Goal: Task Accomplishment & Management: Manage account settings

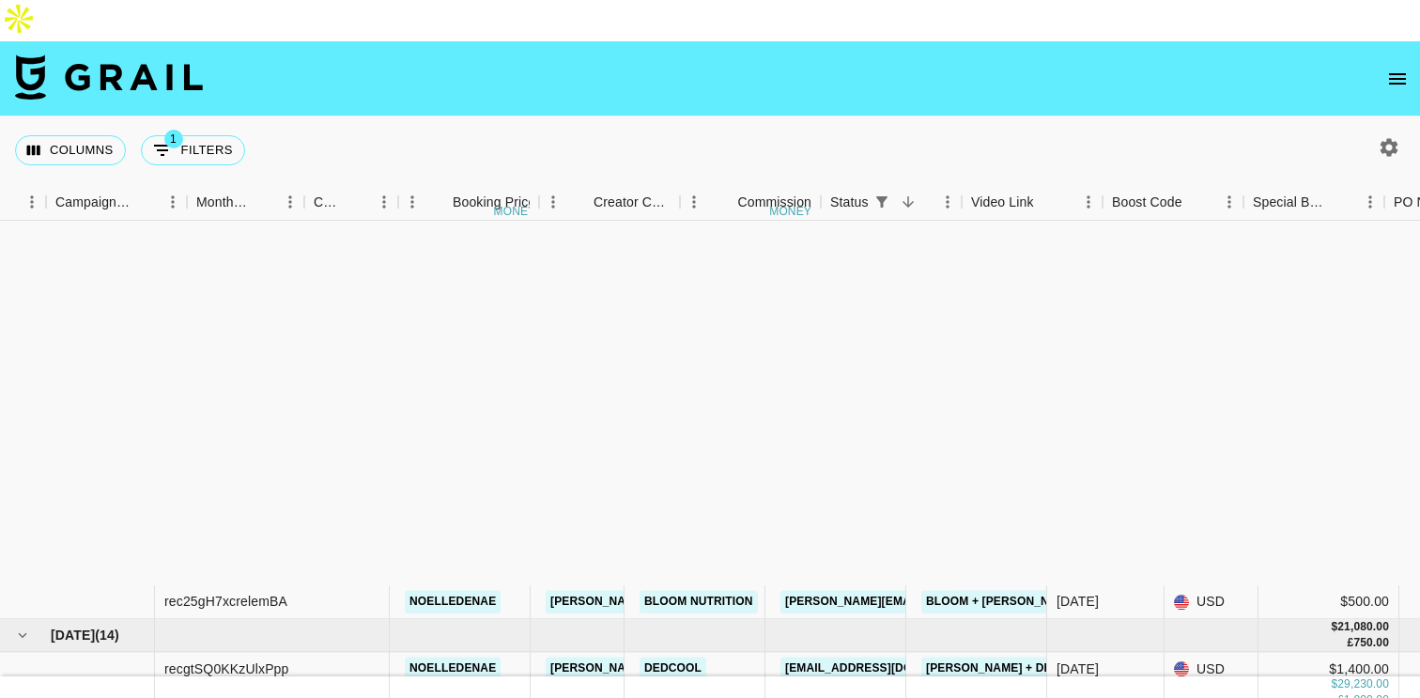
scroll to position [420, 860]
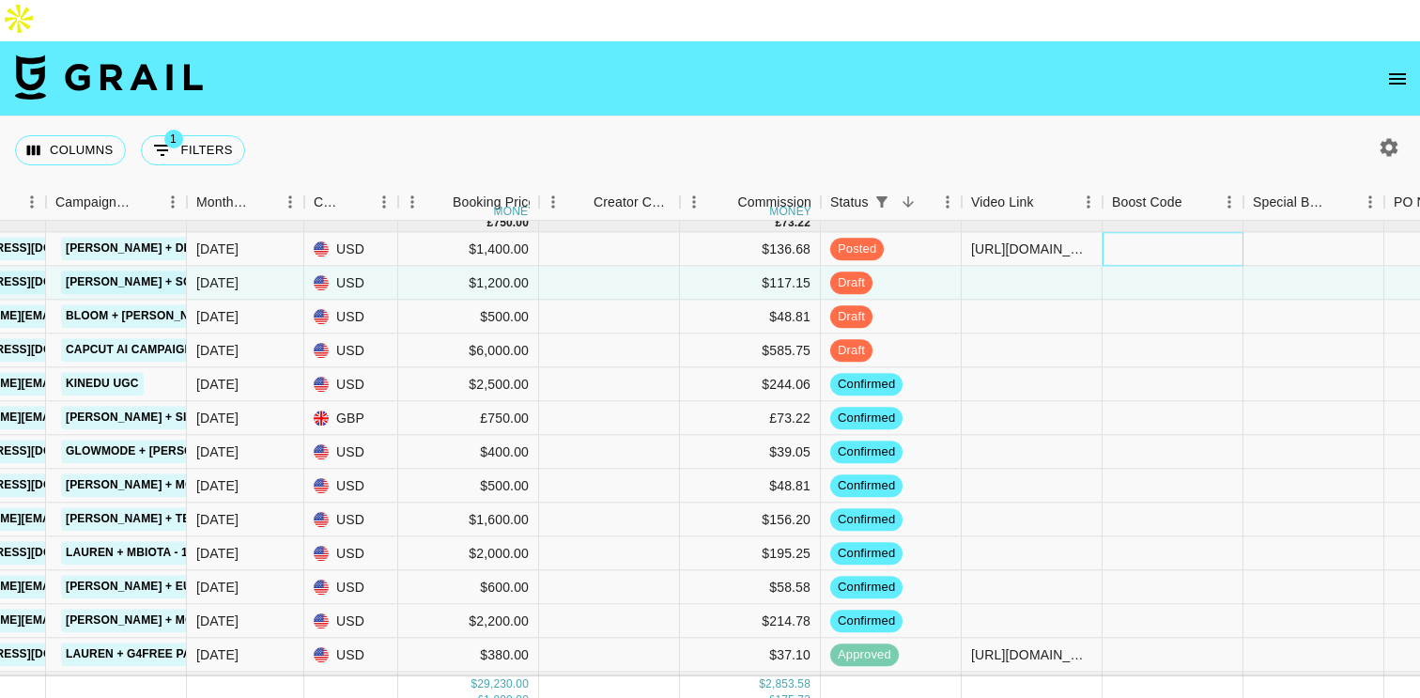
click at [1161, 233] on div at bounding box center [1172, 250] width 141 height 34
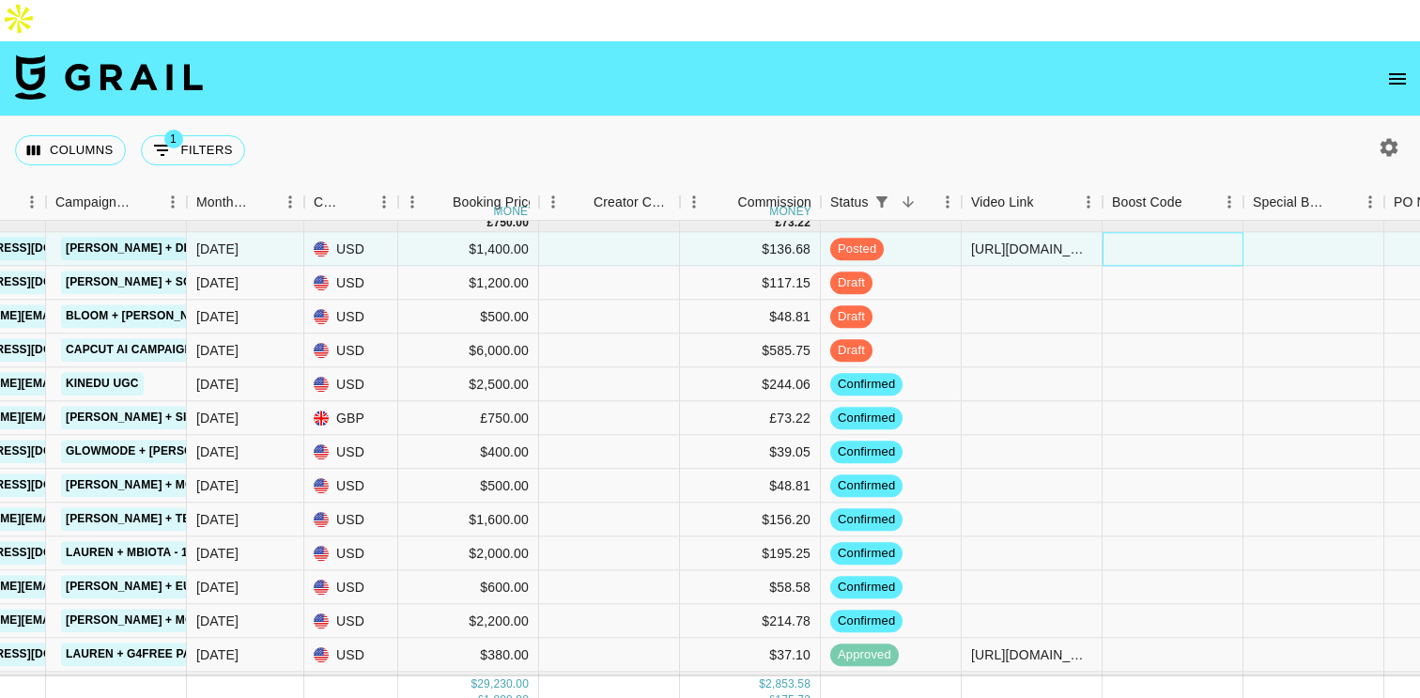
click at [1161, 233] on div at bounding box center [1172, 250] width 141 height 34
type input "#uEUXVAMLDGDnWLraT3vhwB881skRc1/gFQbDslOp9me71cRC5hjCZaFk24dC0c4="
click at [1193, 334] on div at bounding box center [1172, 351] width 141 height 34
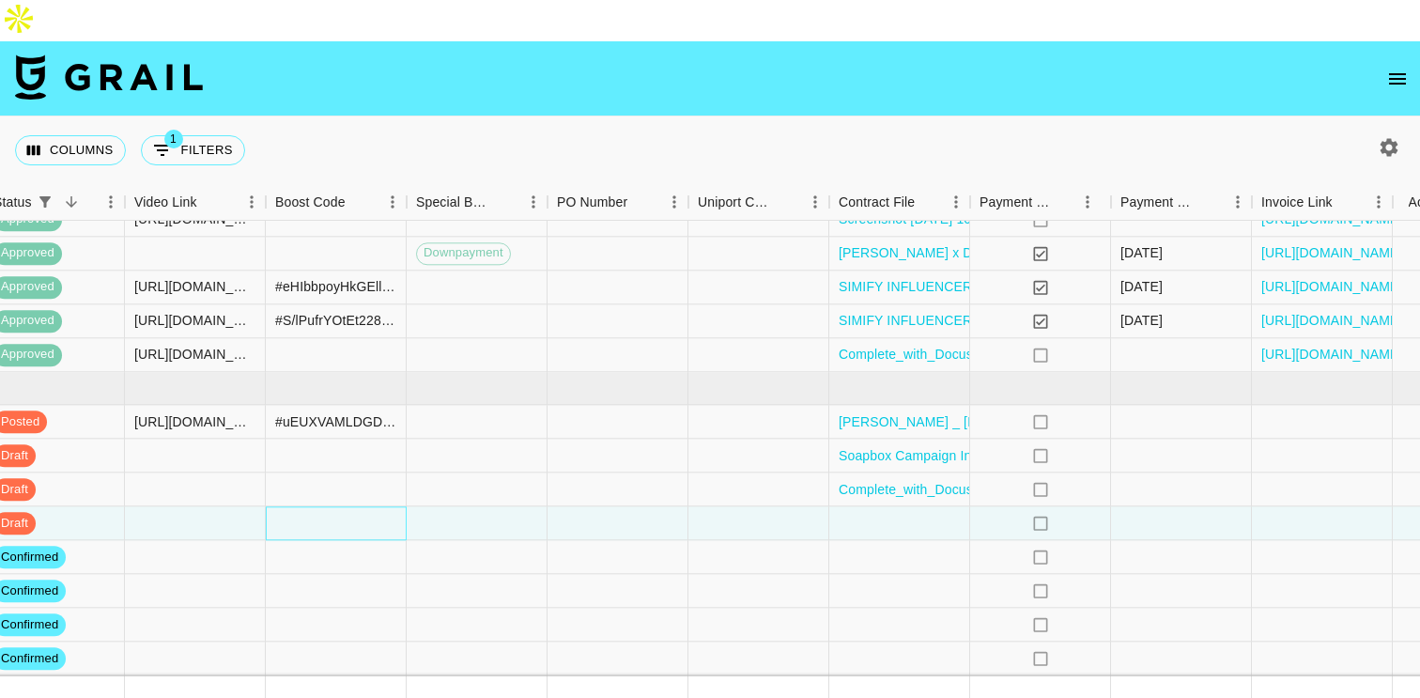
scroll to position [247, 1745]
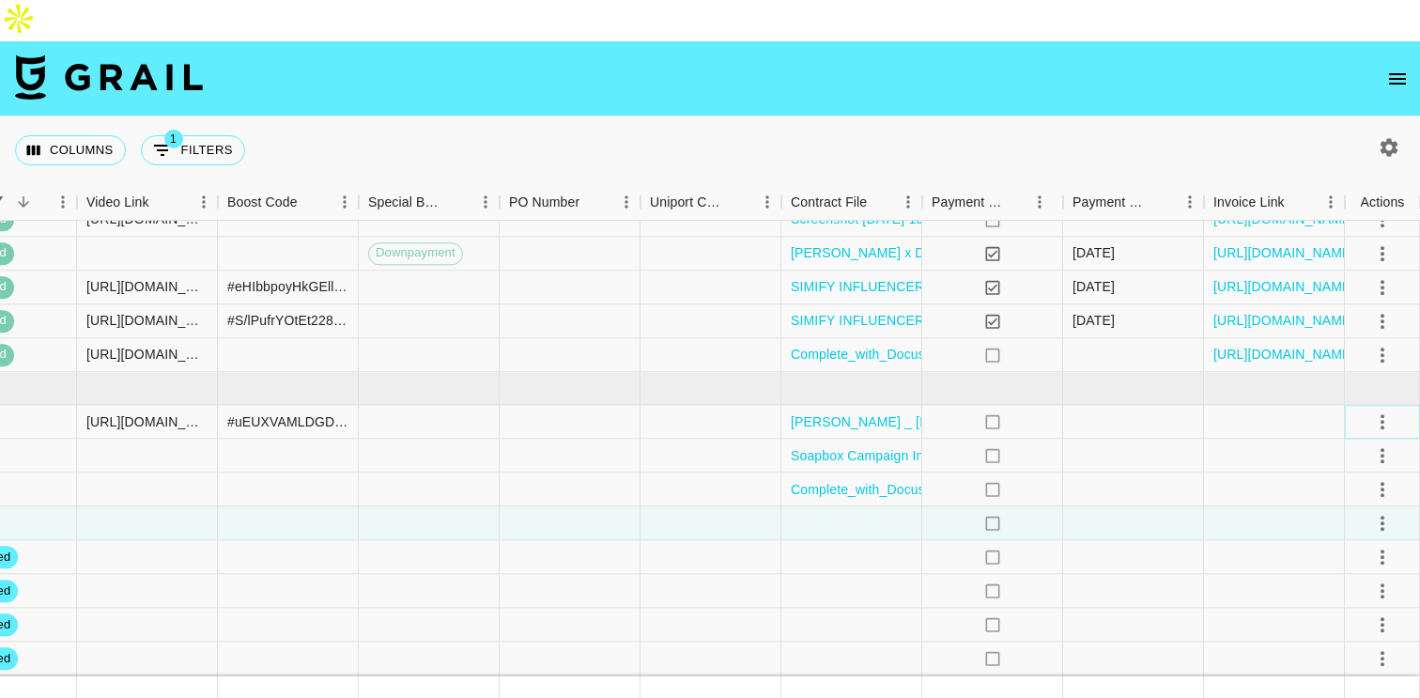
click at [1382, 414] on icon "select merge strategy" at bounding box center [1382, 421] width 4 height 15
click at [1343, 547] on div "Approve" at bounding box center [1341, 556] width 57 height 23
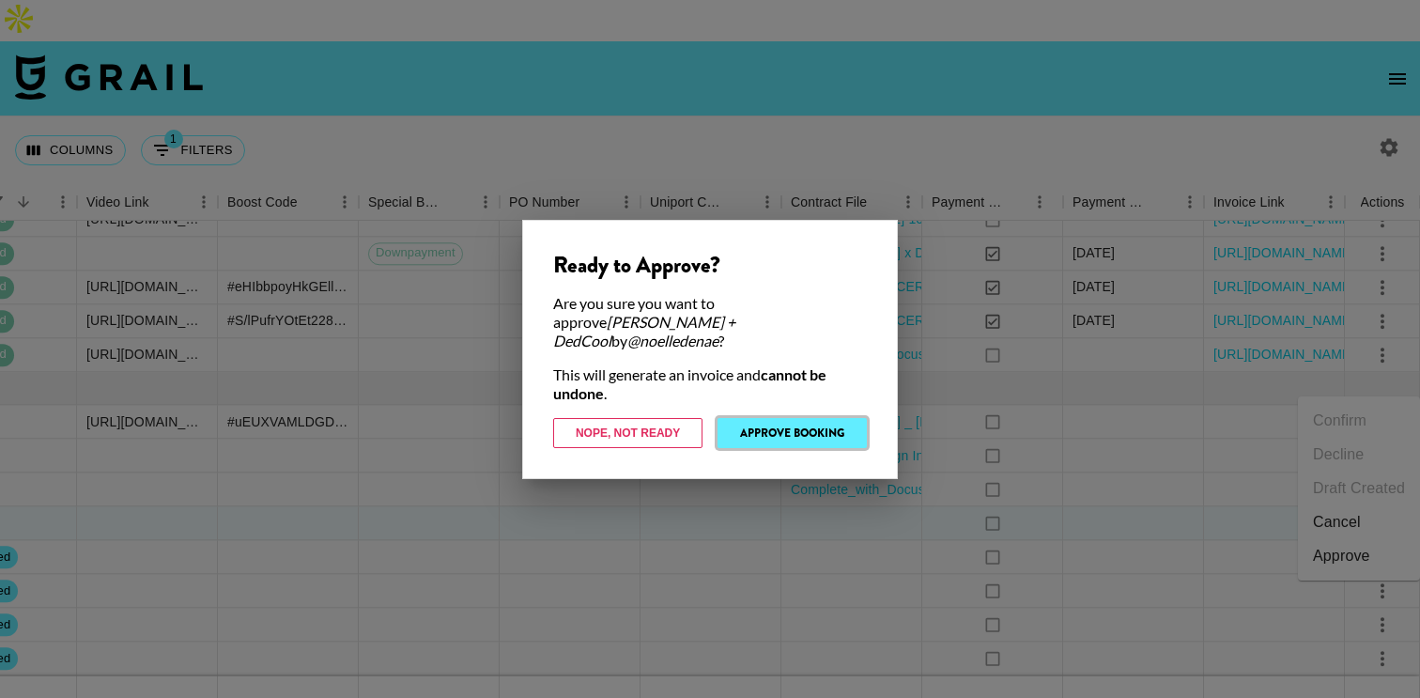
click at [814, 427] on button "Approve Booking" at bounding box center [791, 433] width 149 height 30
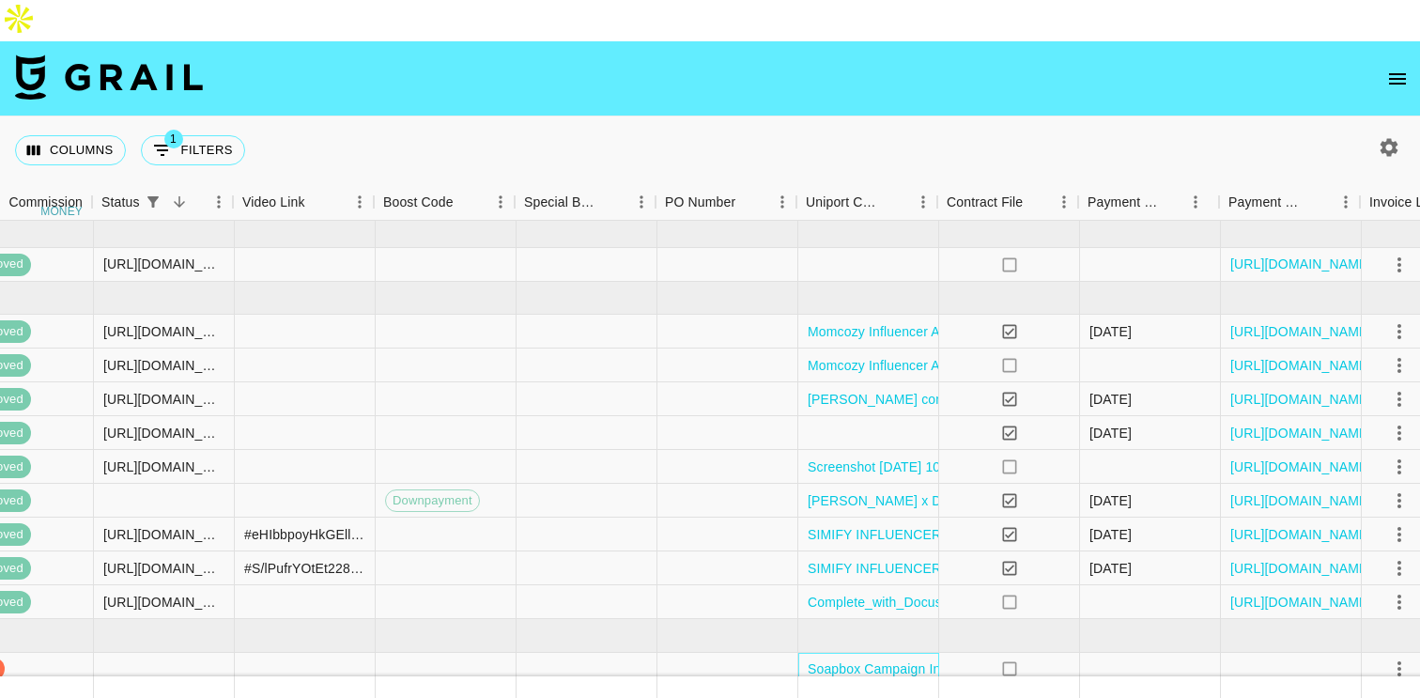
scroll to position [0, 1738]
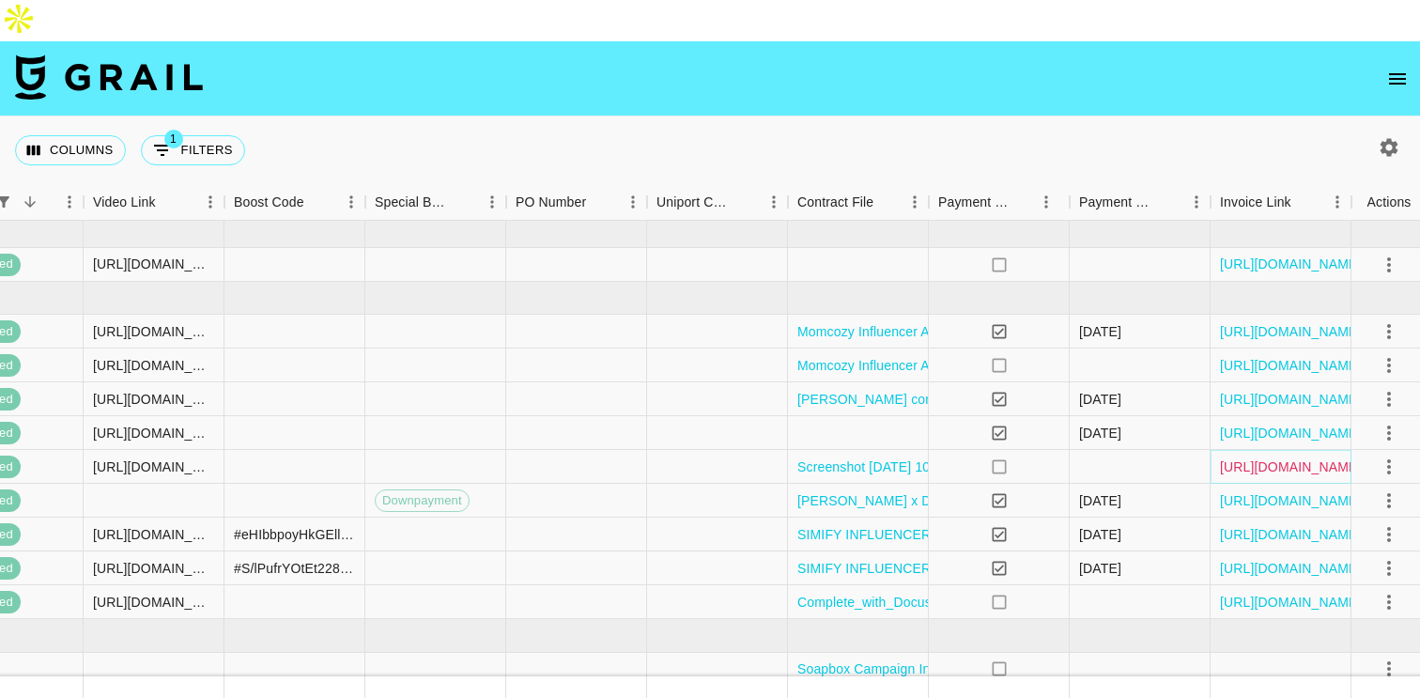
click at [1246, 457] on link "https://in.xero.com/lvUPHOVc2VCgtp6SqoGCZJo9ZsPtoNFx51H4y1BQ" at bounding box center [1291, 466] width 142 height 19
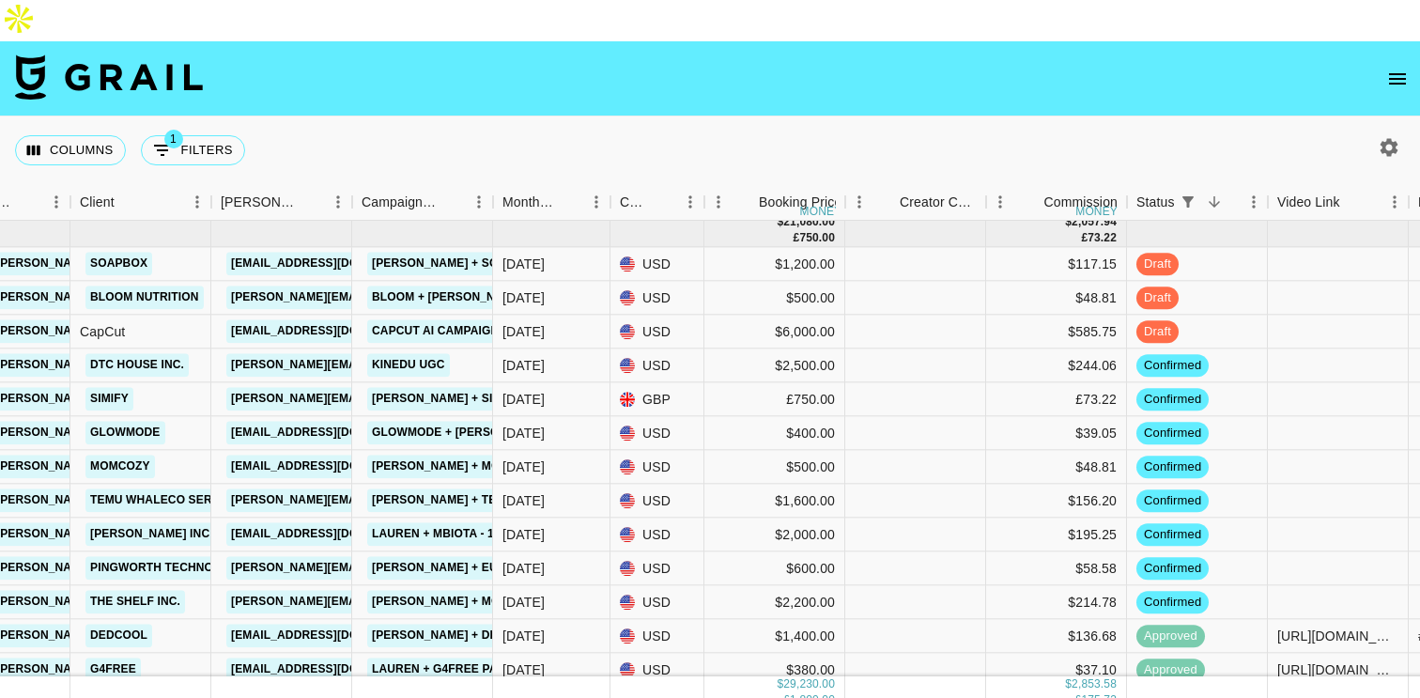
scroll to position [405, 554]
click at [446, 422] on link "Glowmode + [PERSON_NAME]" at bounding box center [461, 433] width 189 height 23
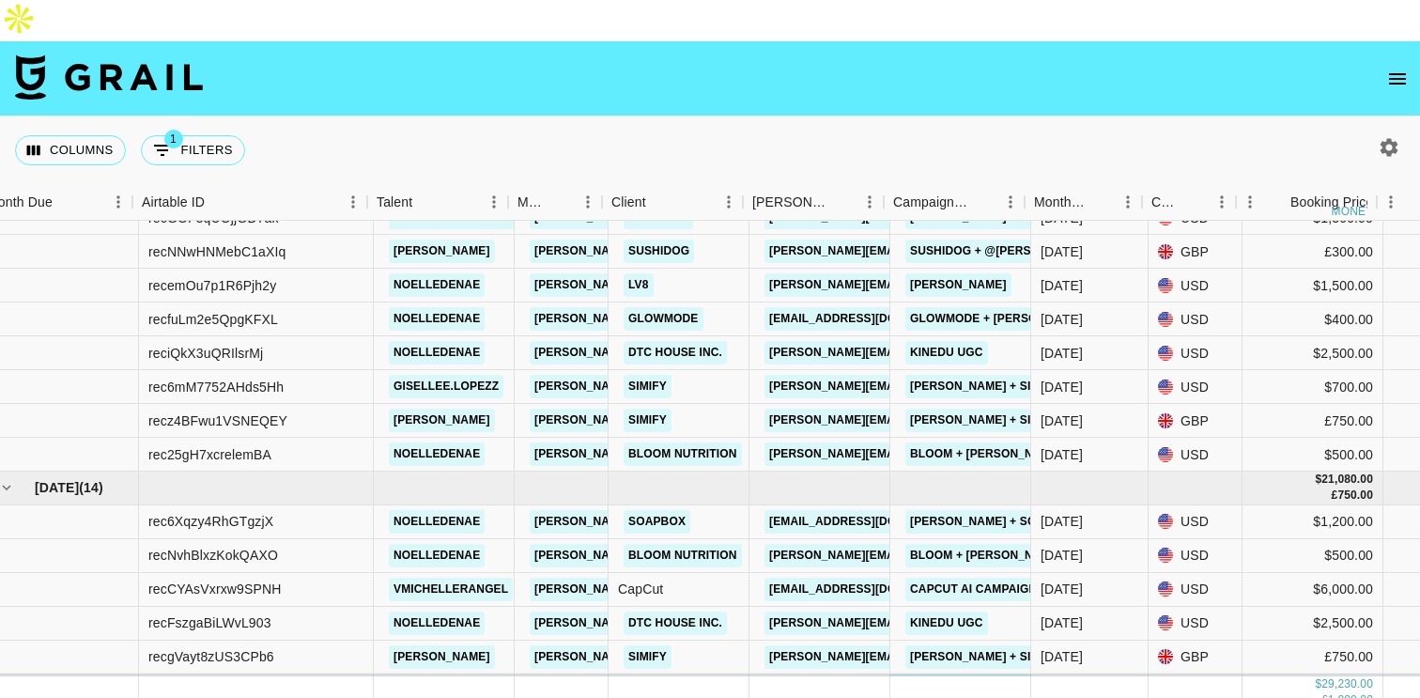
scroll to position [147, 0]
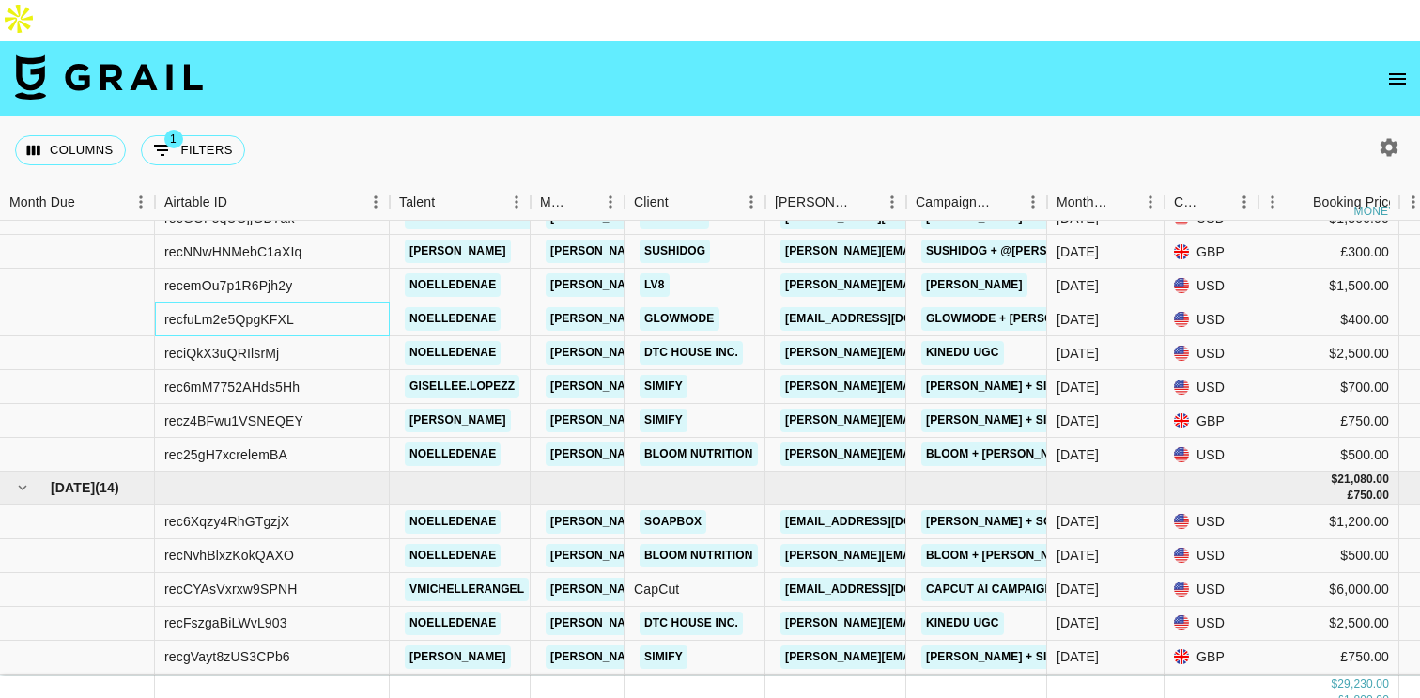
click at [269, 310] on div "recfuLm2e5QpgKFXL" at bounding box center [229, 319] width 130 height 19
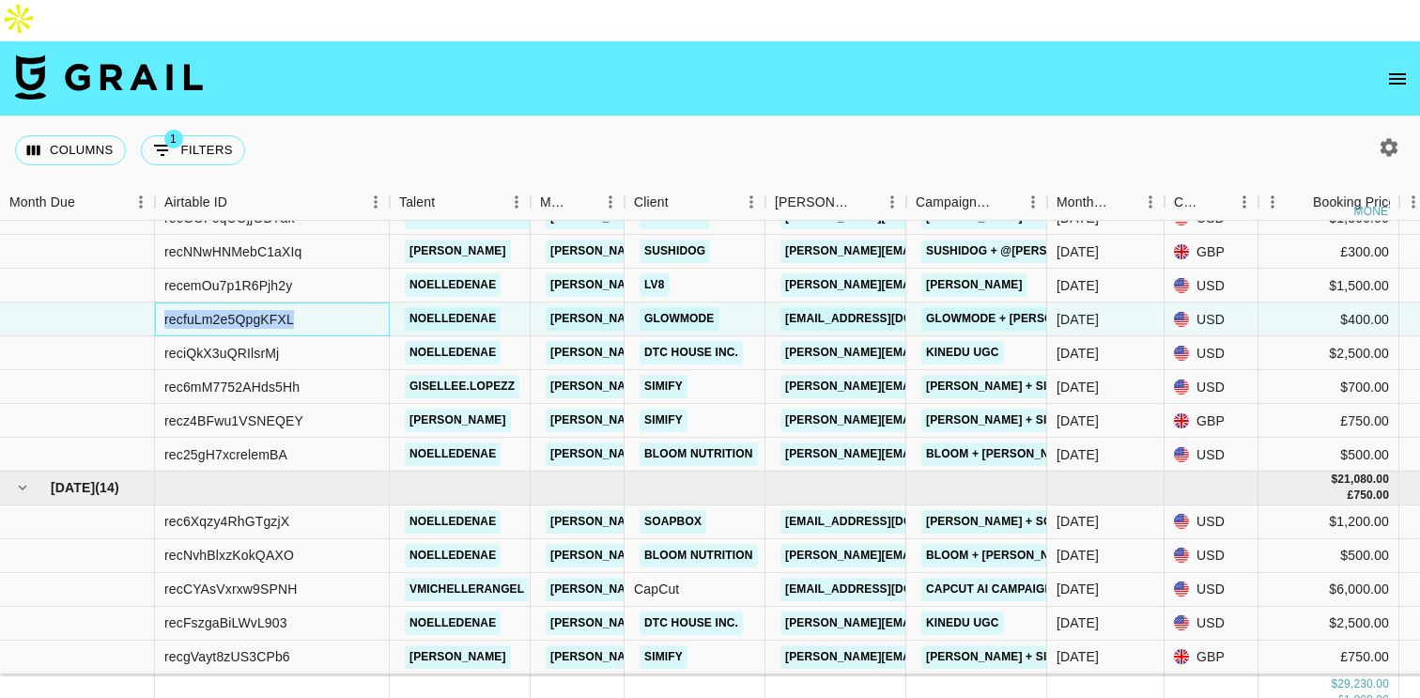
click at [269, 310] on div "recfuLm2e5QpgKFXL" at bounding box center [229, 319] width 130 height 19
copy div "recfuLm2e5QpgKFXL"
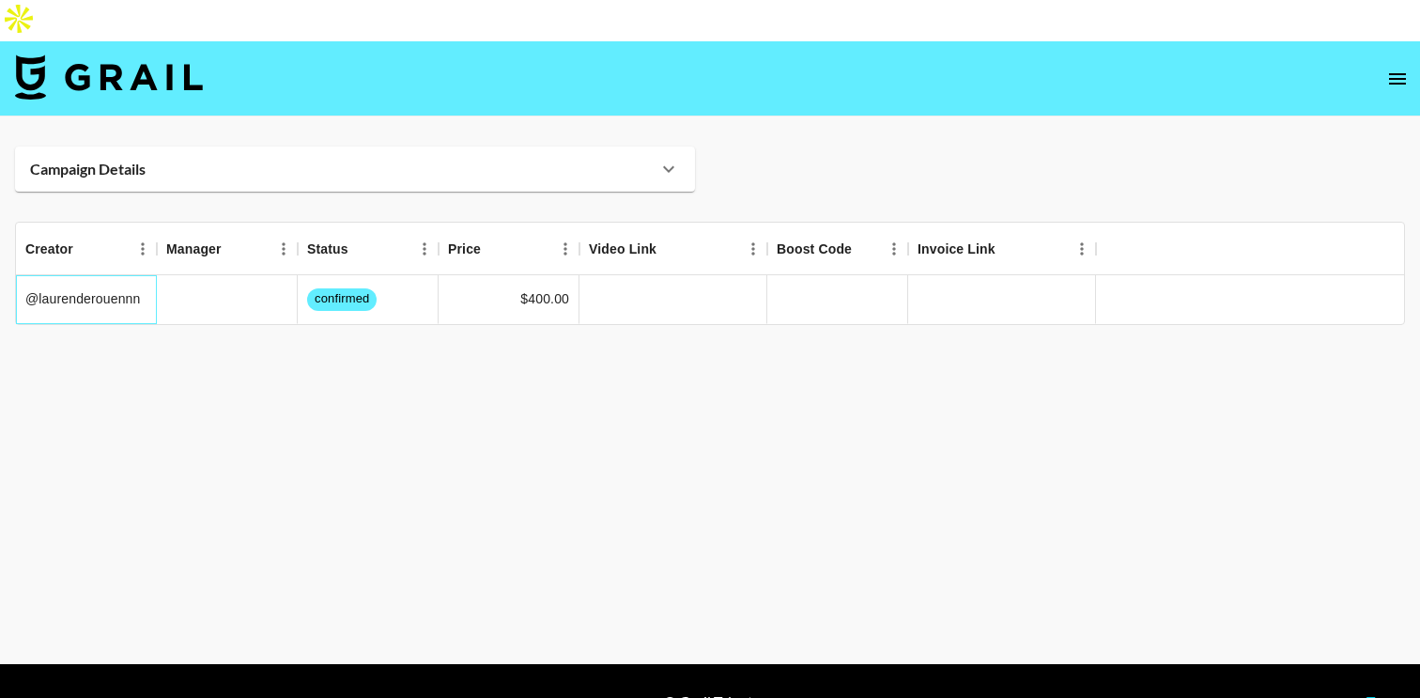
click at [133, 275] on div "@laurenderouennn" at bounding box center [86, 299] width 141 height 49
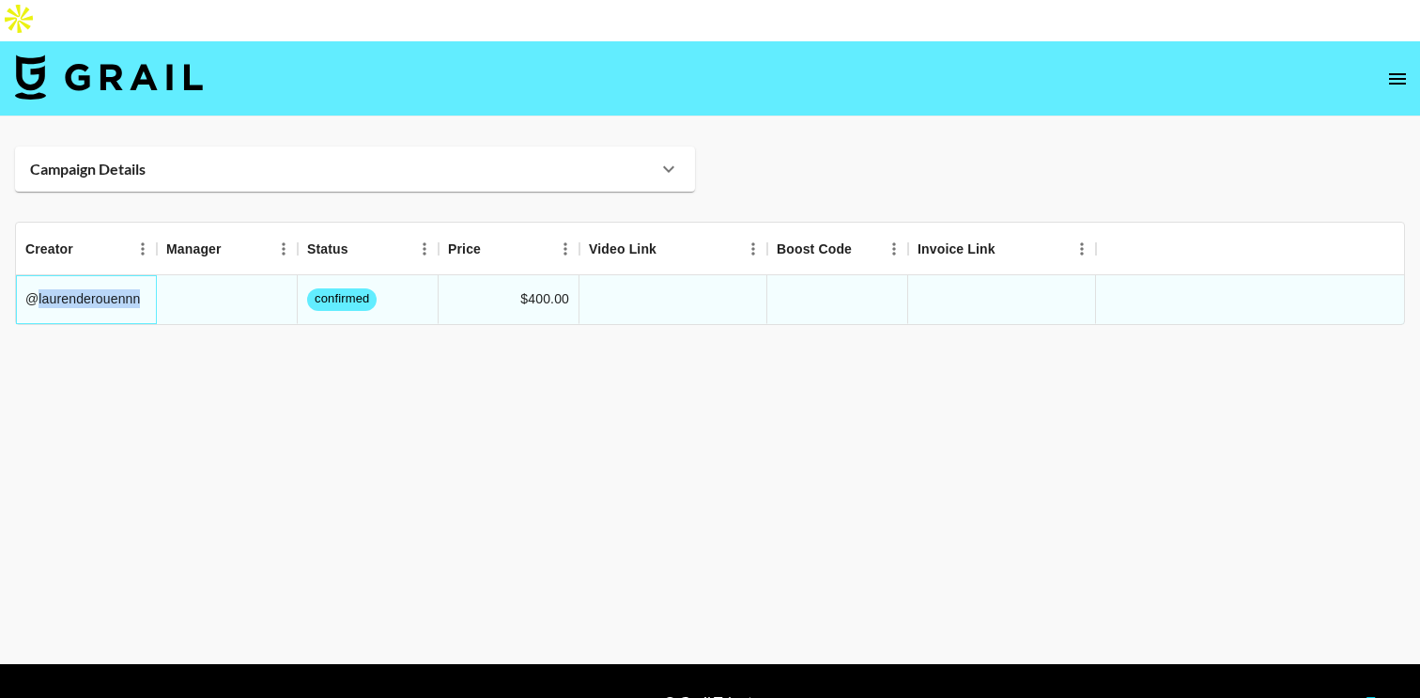
click at [133, 275] on div "@laurenderouennn" at bounding box center [86, 299] width 141 height 49
click at [215, 275] on div at bounding box center [227, 299] width 141 height 49
click at [228, 160] on div "Campaign Details" at bounding box center [343, 169] width 627 height 19
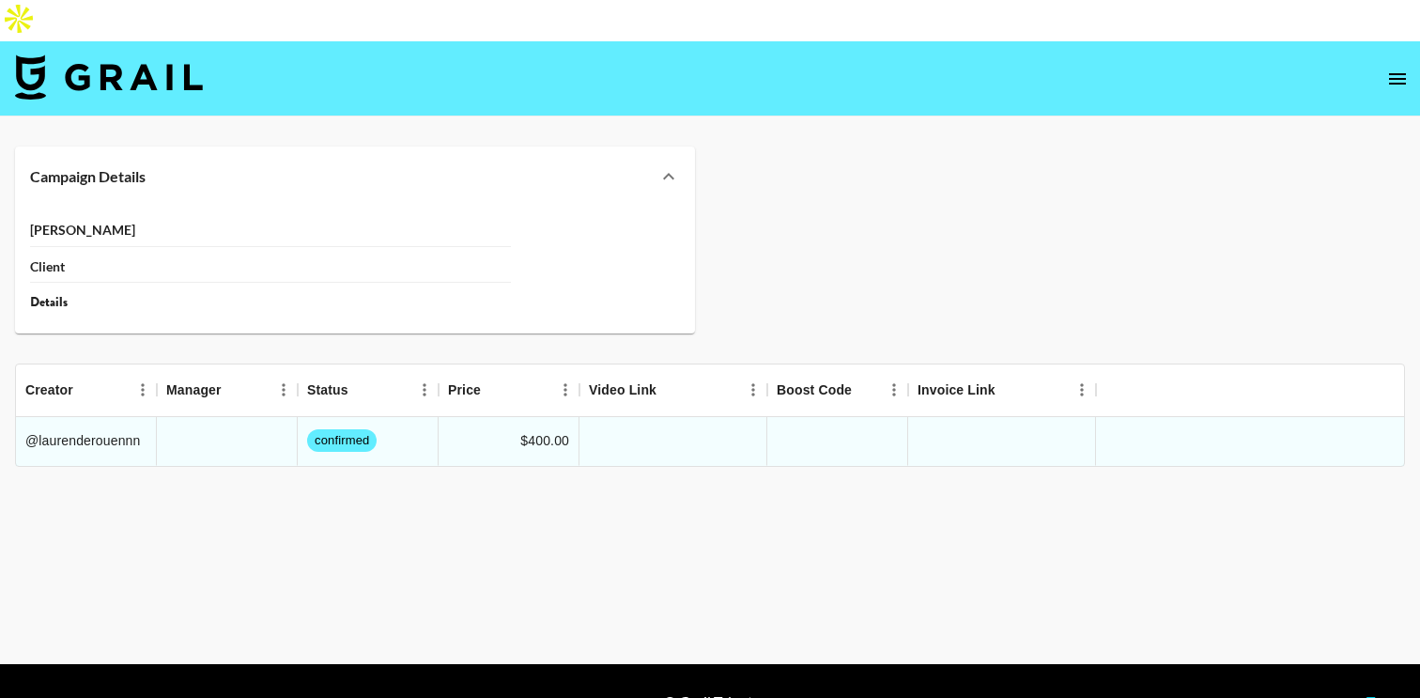
click at [668, 173] on icon at bounding box center [668, 176] width 11 height 7
